Goal: Feedback & Contribution: Leave review/rating

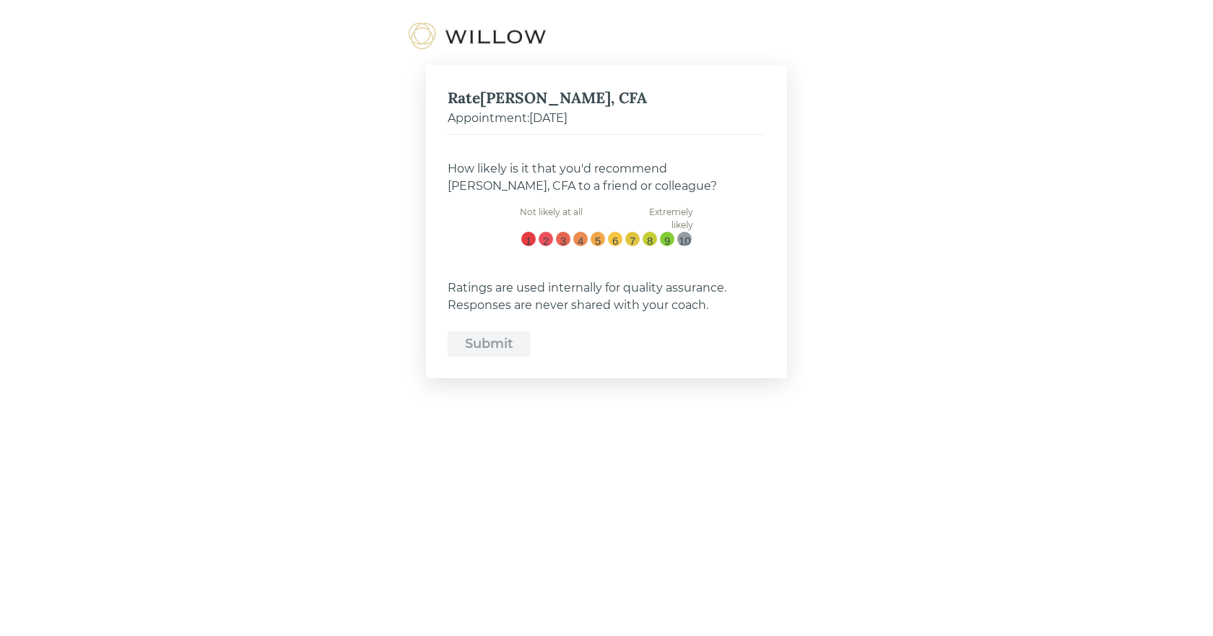
click at [685, 232] on label "10" at bounding box center [684, 239] width 14 height 14
click at [685, 232] on input "10" at bounding box center [685, 232] width 0 height 0
click at [504, 341] on div "Submit" at bounding box center [489, 343] width 48 height 19
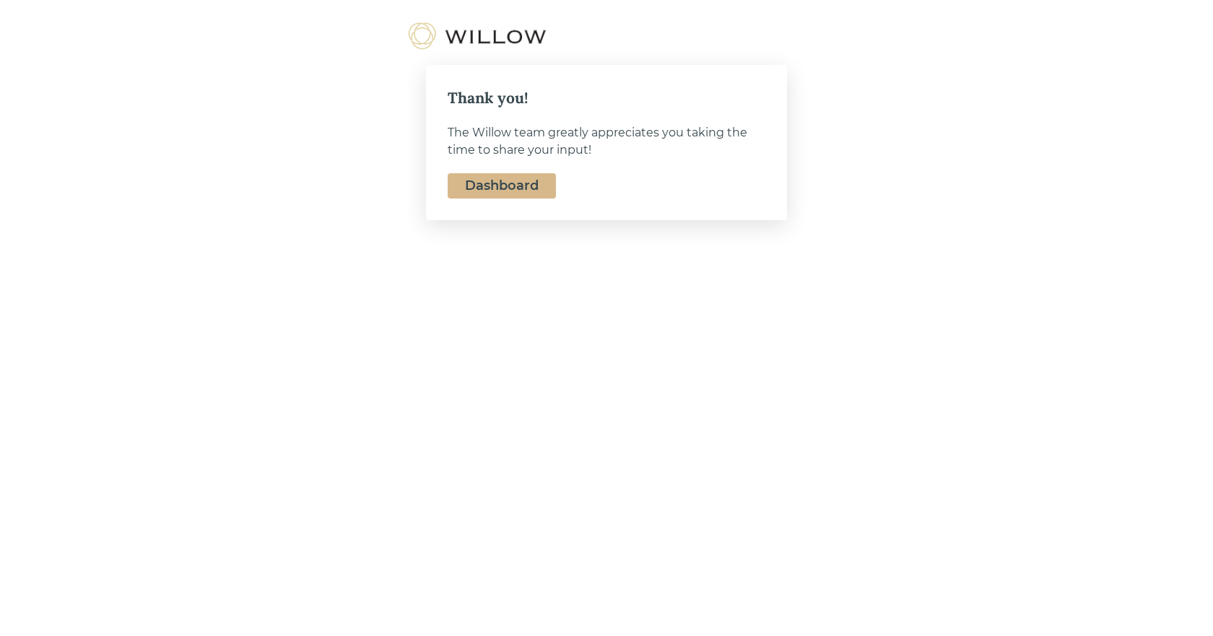
click at [495, 188] on link "Dashboard" at bounding box center [502, 186] width 74 height 16
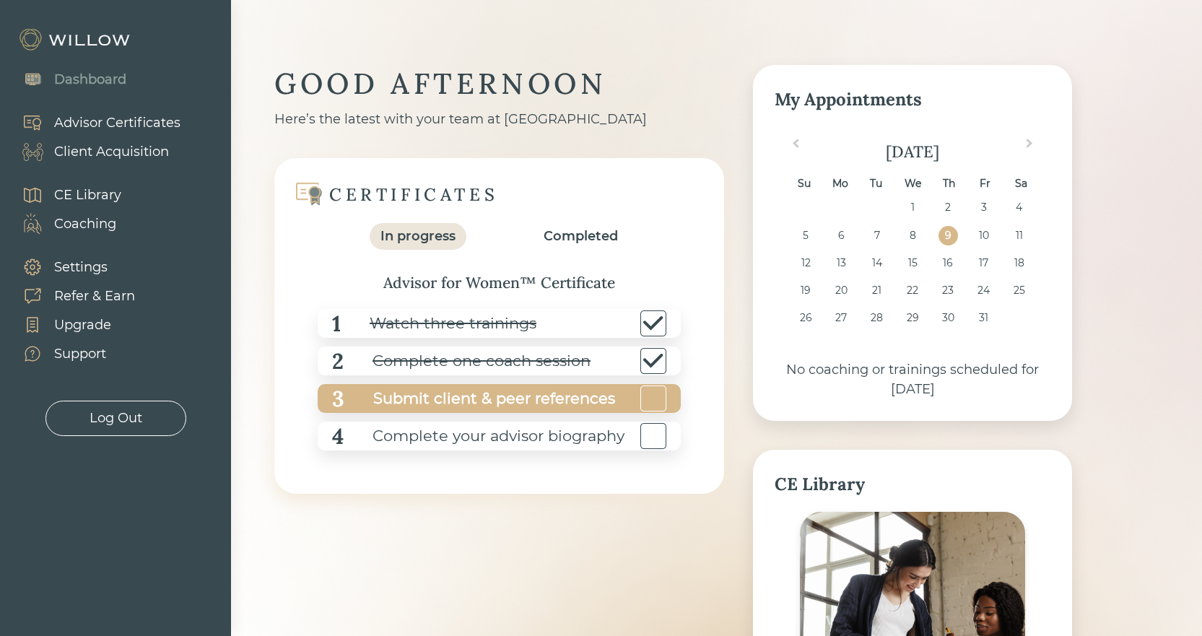
click at [414, 406] on div "Submit client & peer references" at bounding box center [479, 399] width 271 height 32
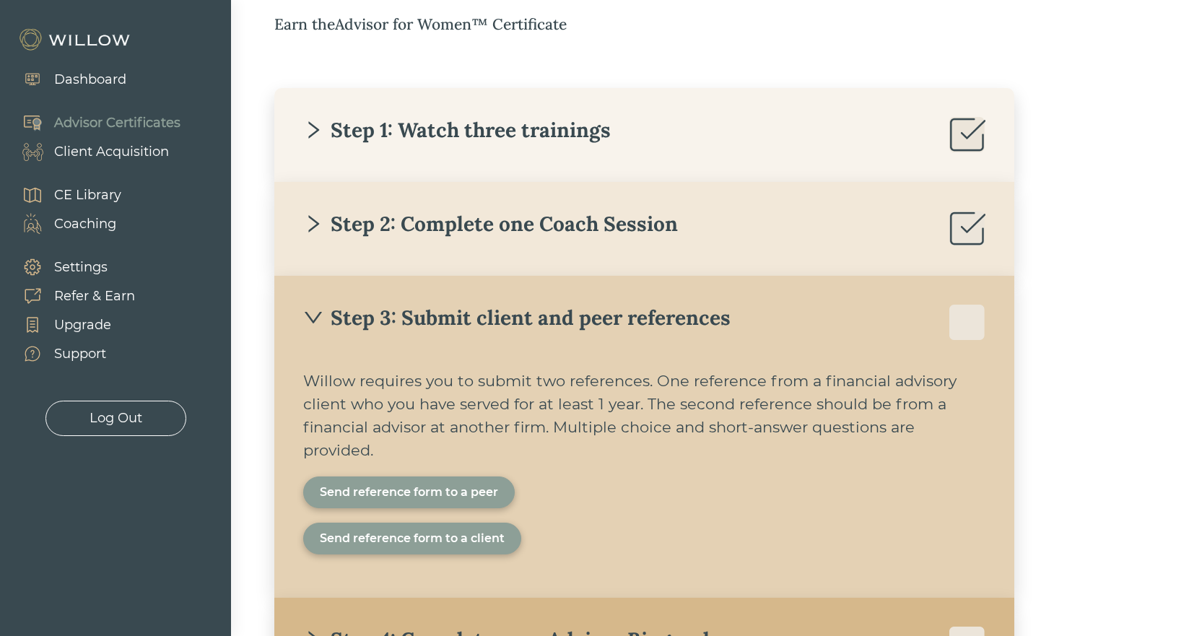
scroll to position [396, 0]
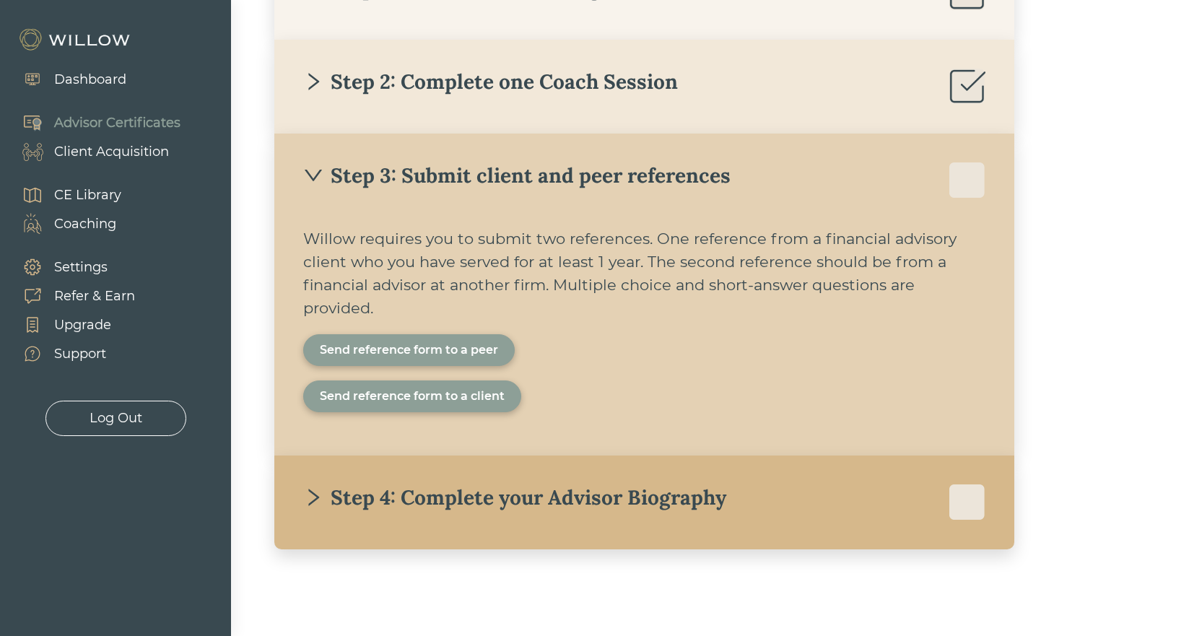
click at [385, 344] on div "Send reference form to a peer" at bounding box center [409, 350] width 178 height 17
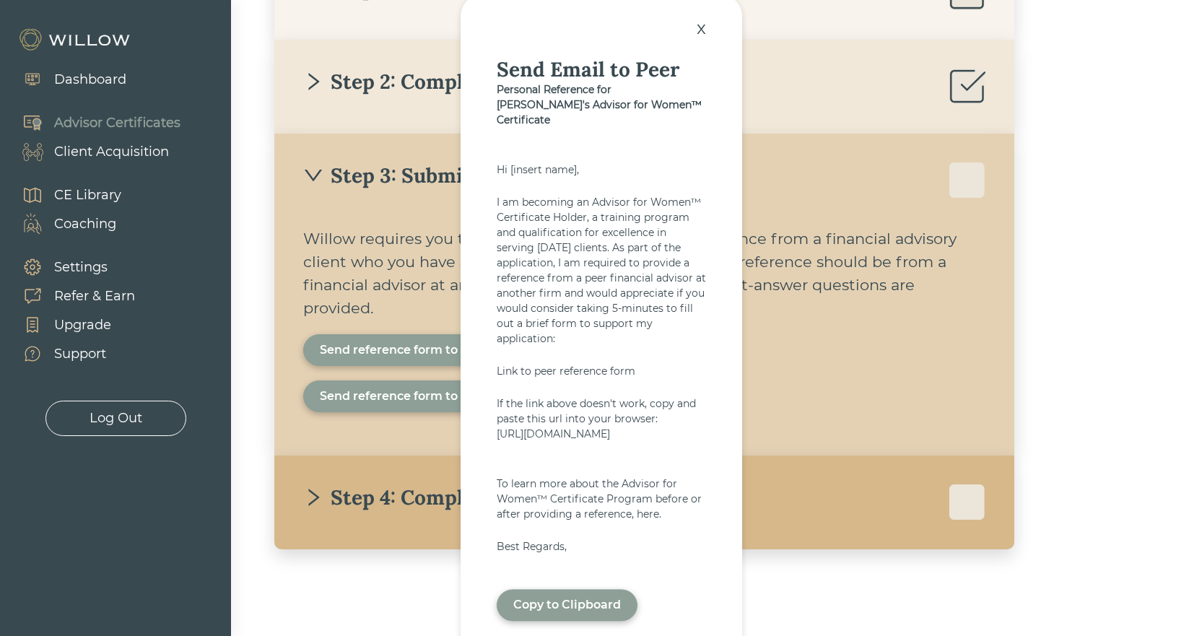
click at [711, 20] on div "x" at bounding box center [702, 29] width 24 height 32
